Goal: Register for event/course

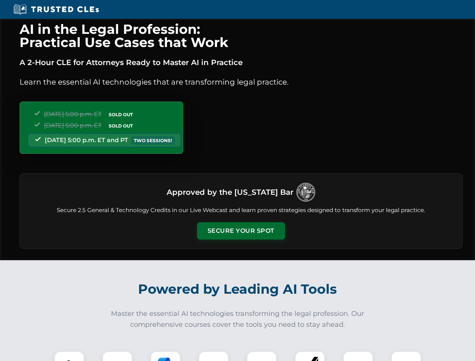
click at [241, 231] on button "Secure Your Spot" at bounding box center [241, 230] width 88 height 17
click at [69, 356] on img at bounding box center [69, 367] width 22 height 22
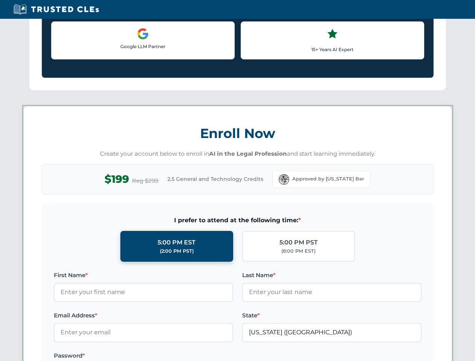
click at [117, 356] on label "Password *" at bounding box center [144, 356] width 180 height 9
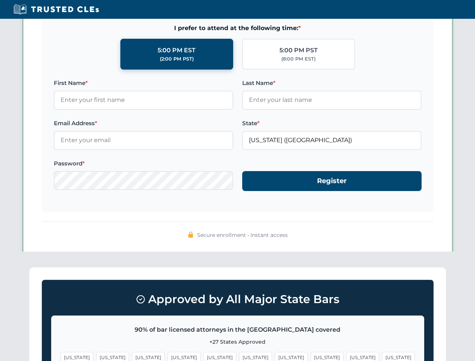
click at [275, 356] on span "[US_STATE]" at bounding box center [291, 357] width 33 height 11
click at [347, 356] on span "[US_STATE]" at bounding box center [363, 357] width 33 height 11
